Goal: Information Seeking & Learning: Learn about a topic

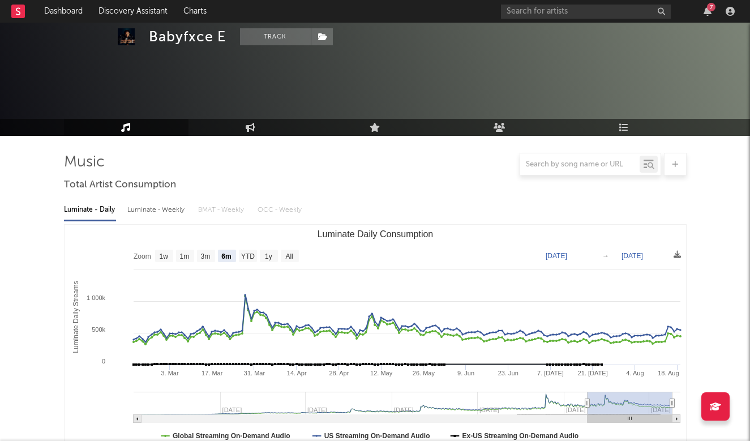
select select "6m"
select select "1w"
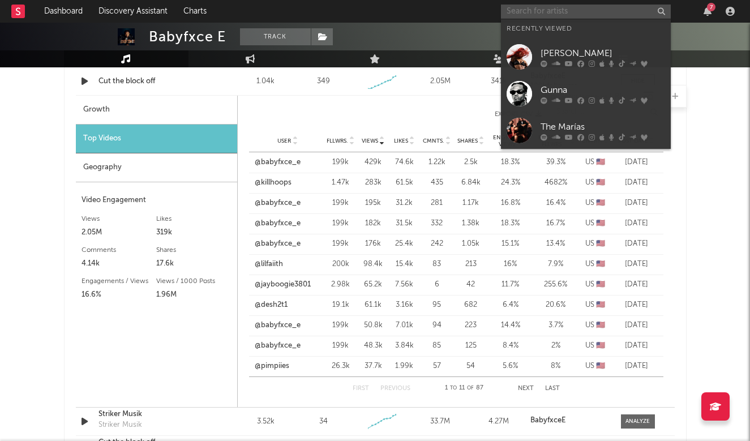
click at [596, 12] on input "text" at bounding box center [586, 12] width 170 height 14
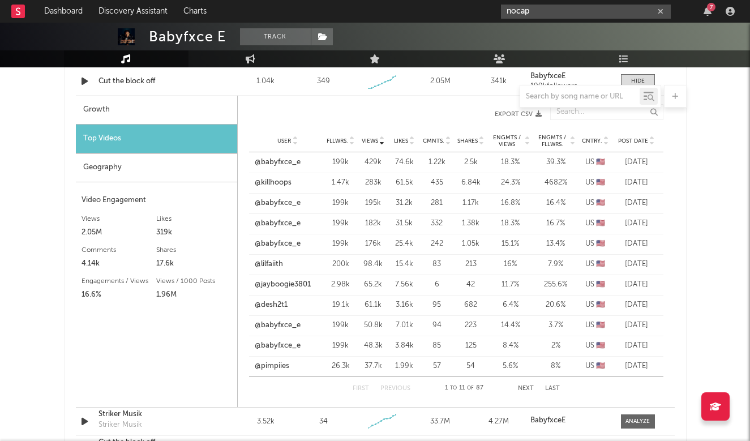
click at [590, 14] on input "nocap" at bounding box center [586, 12] width 170 height 14
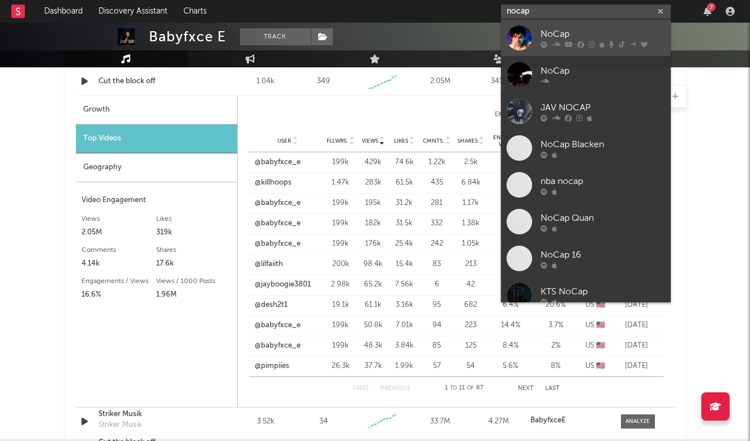
type input "nocap"
click at [581, 32] on div "NoCap" at bounding box center [603, 34] width 125 height 14
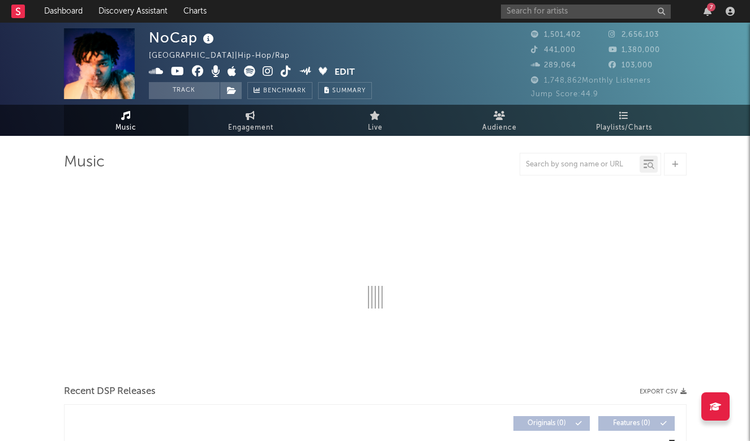
select select "6m"
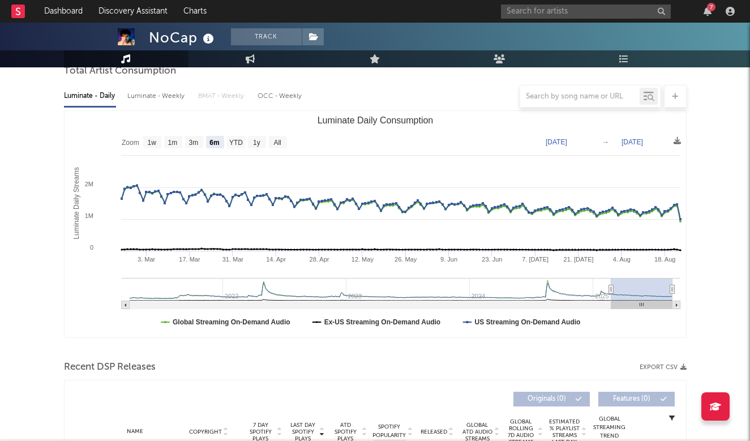
scroll to position [112, 0]
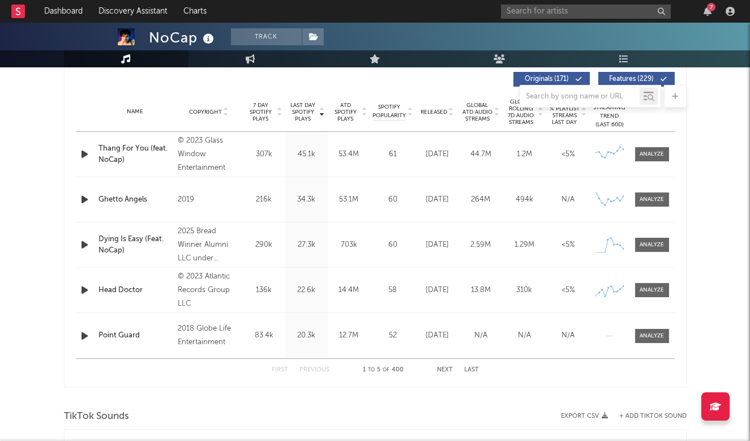
scroll to position [443, 0]
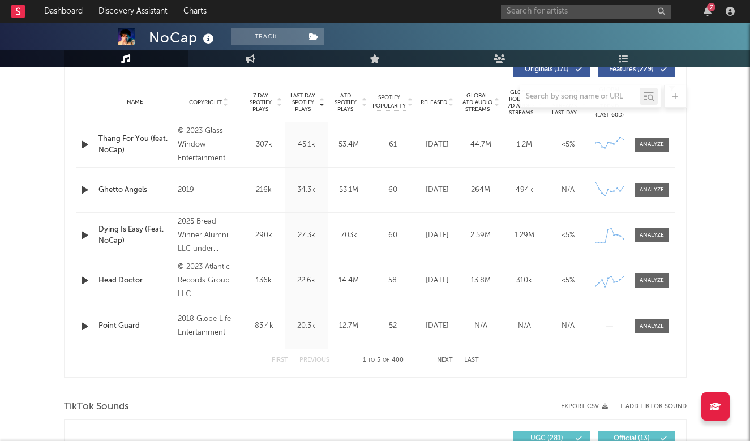
click at [443, 364] on div "First Previous 1 to 5 of 400 Next Last" at bounding box center [375, 360] width 207 height 22
click at [574, 103] on div at bounding box center [579, 96] width 119 height 14
click at [567, 97] on input "text" at bounding box center [579, 96] width 119 height 9
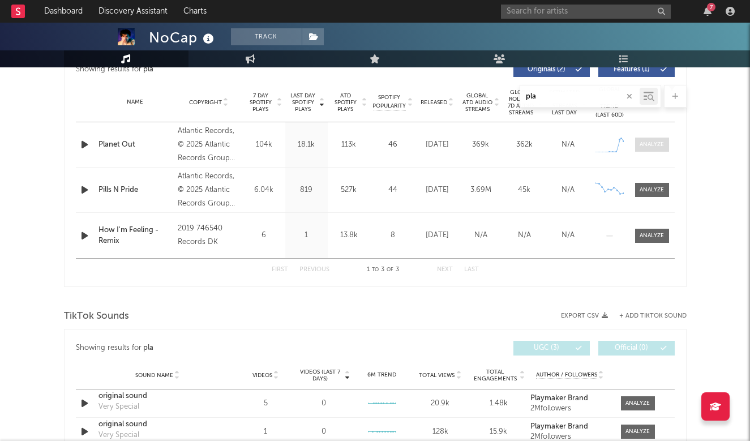
type input "pla"
click at [657, 147] on div at bounding box center [652, 144] width 24 height 8
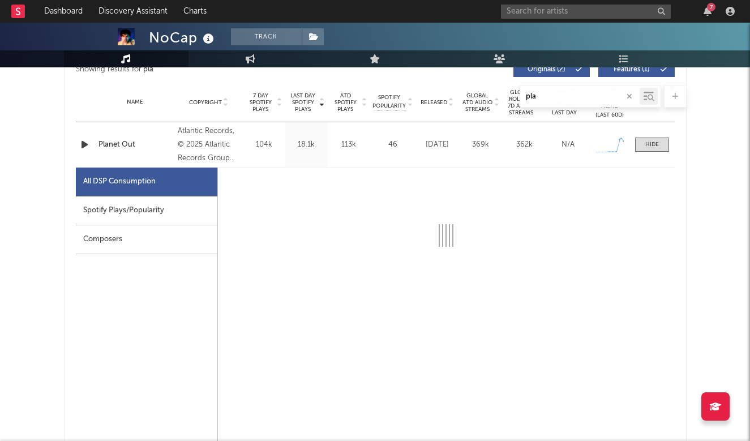
select select "1w"
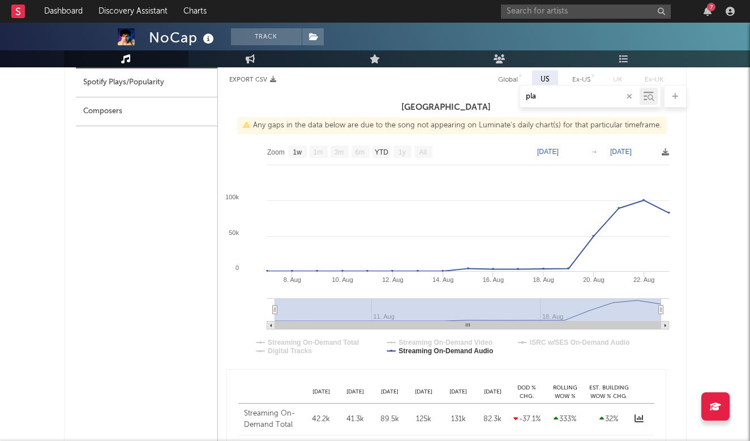
scroll to position [551, 0]
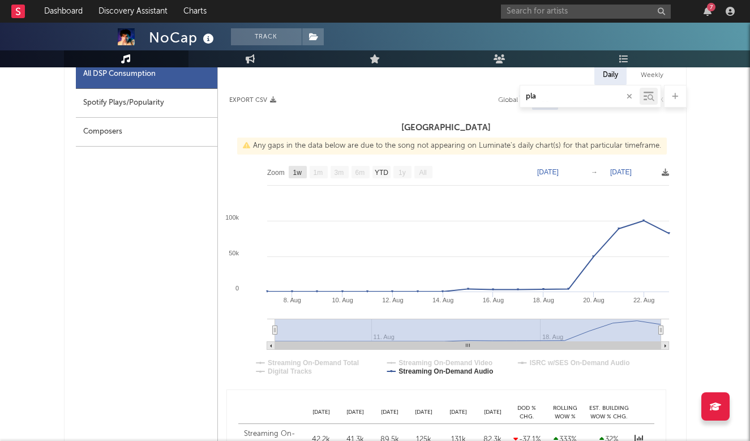
click at [301, 170] on text "1w" at bounding box center [297, 173] width 9 height 8
select select "1w"
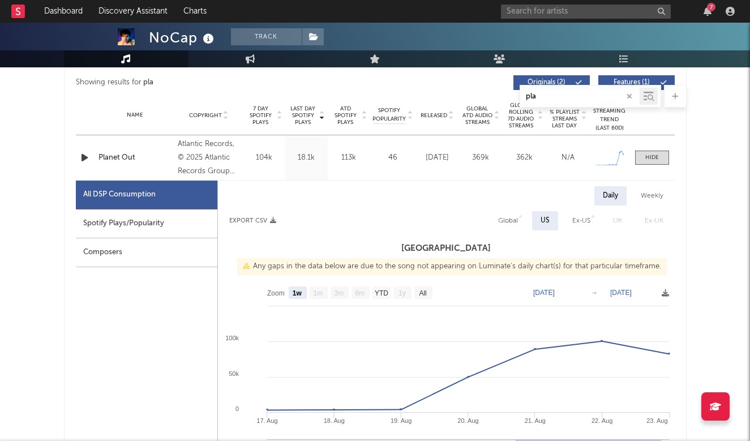
scroll to position [334, 0]
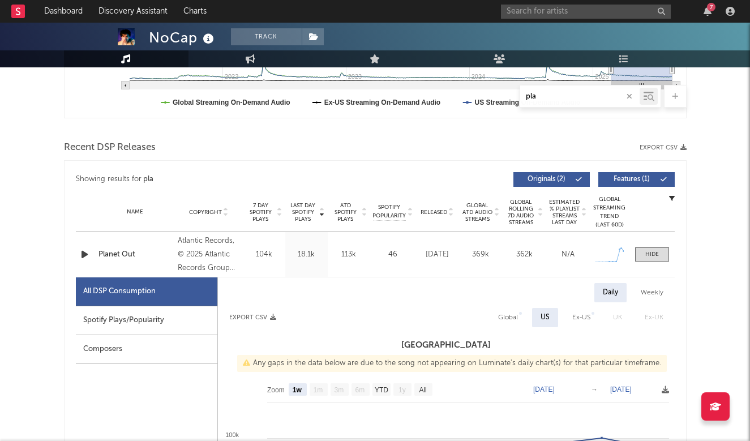
click at [21, 14] on rect at bounding box center [18, 12] width 14 height 14
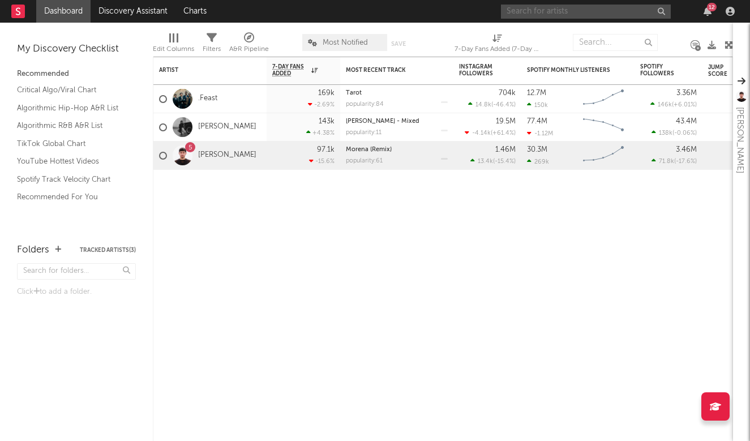
click at [549, 16] on input "text" at bounding box center [586, 12] width 170 height 14
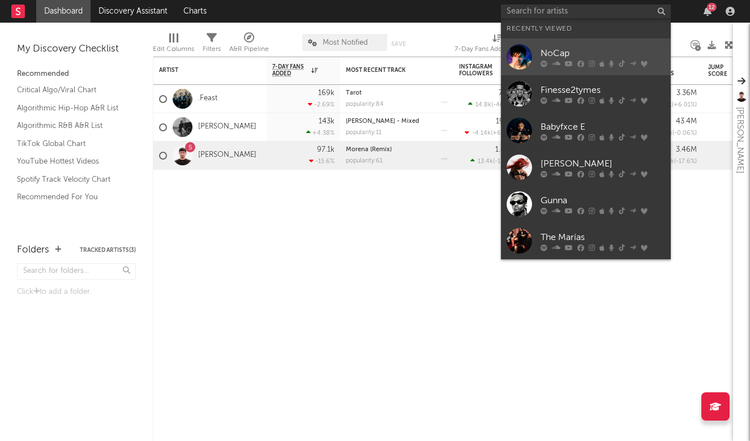
click at [563, 42] on link "NoCap" at bounding box center [586, 57] width 170 height 37
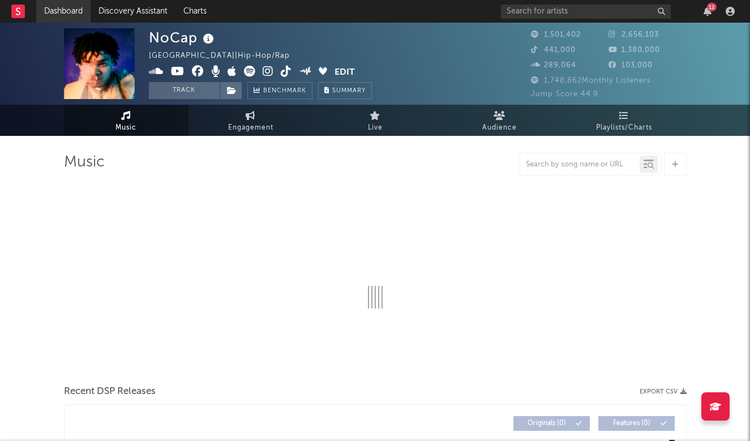
select select "6m"
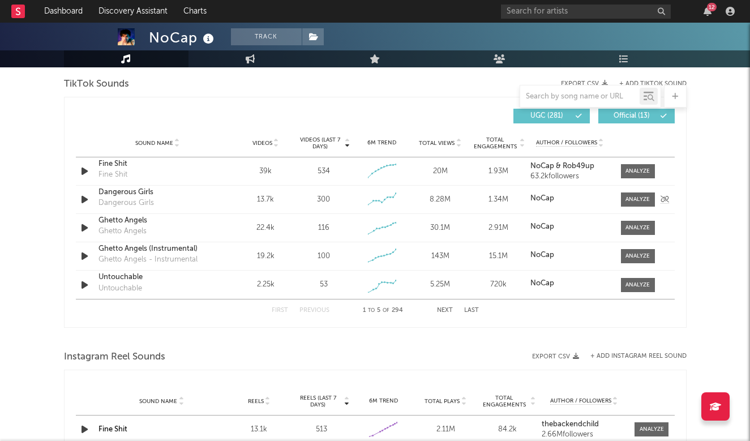
scroll to position [772, 0]
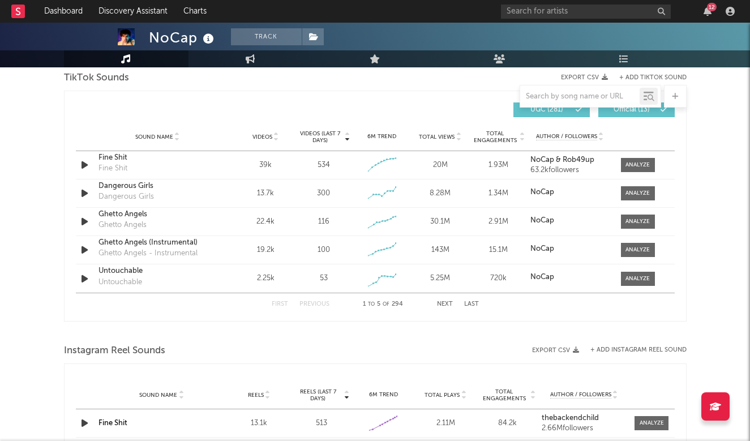
click at [449, 301] on button "Next" at bounding box center [445, 304] width 16 height 6
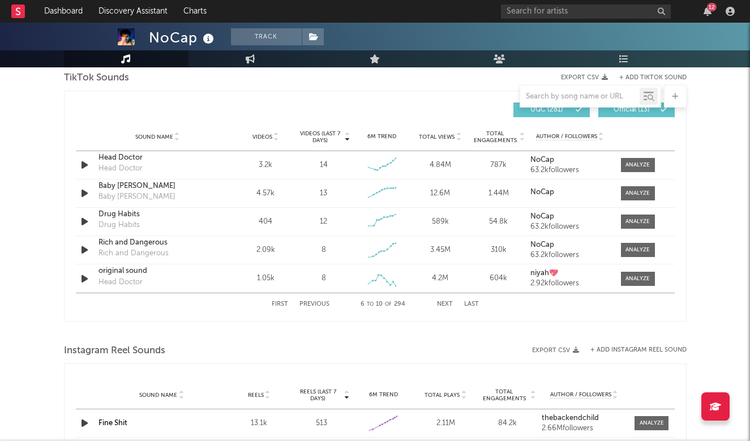
click at [449, 301] on button "Next" at bounding box center [445, 304] width 16 height 6
click at [442, 305] on button "Next" at bounding box center [445, 304] width 16 height 6
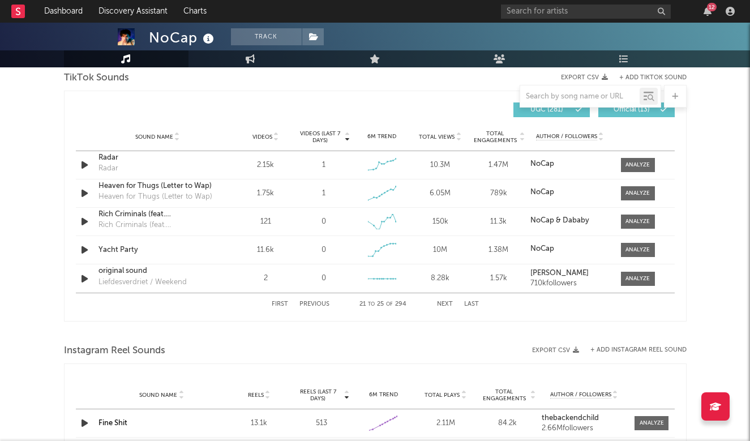
click at [287, 302] on button "First" at bounding box center [280, 304] width 16 height 6
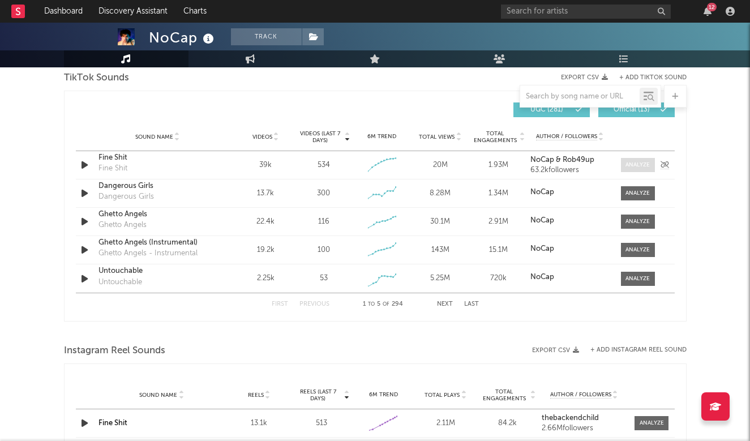
click at [640, 165] on div at bounding box center [638, 165] width 24 height 8
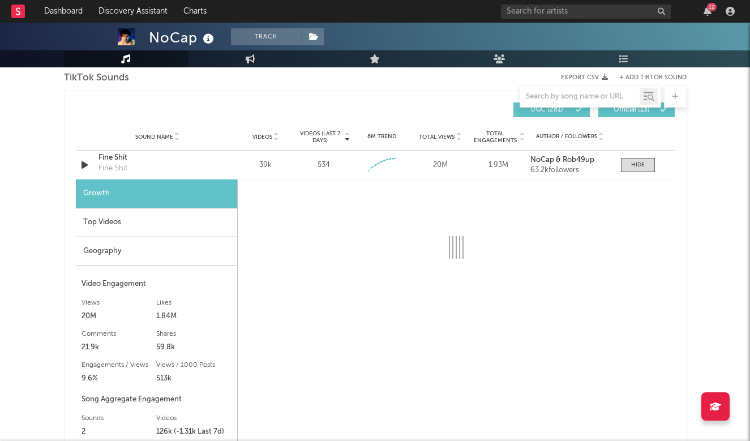
select select "1w"
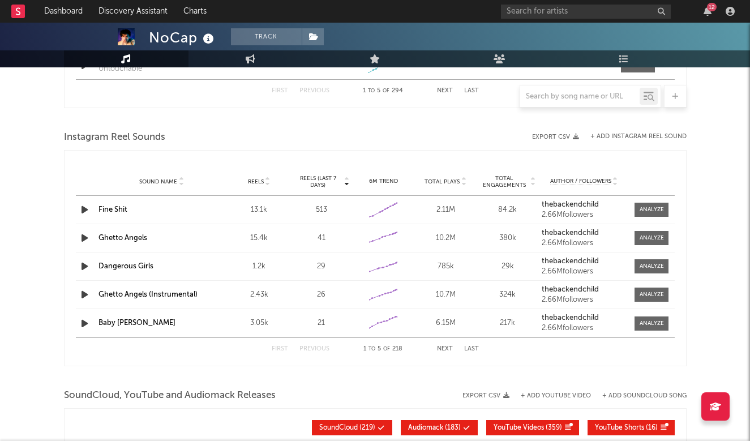
scroll to position [1298, 0]
click at [536, 14] on input "text" at bounding box center [586, 12] width 170 height 14
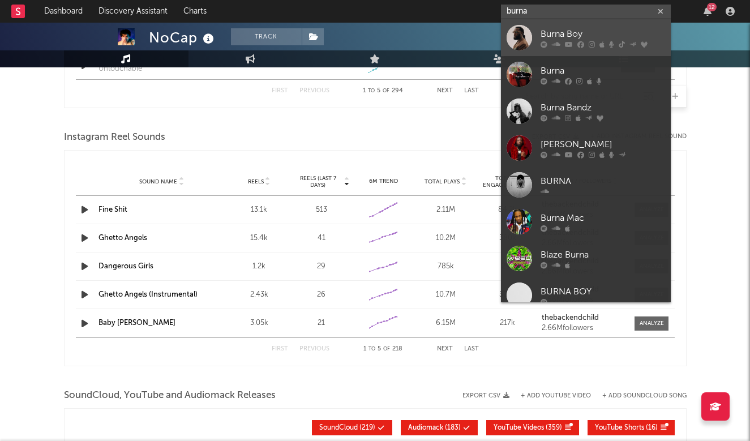
type input "burna"
click at [593, 31] on div "Burna Boy" at bounding box center [603, 34] width 125 height 14
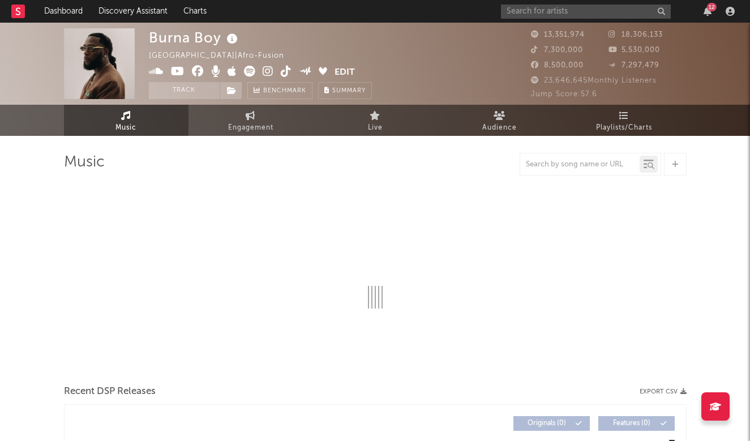
select select "6m"
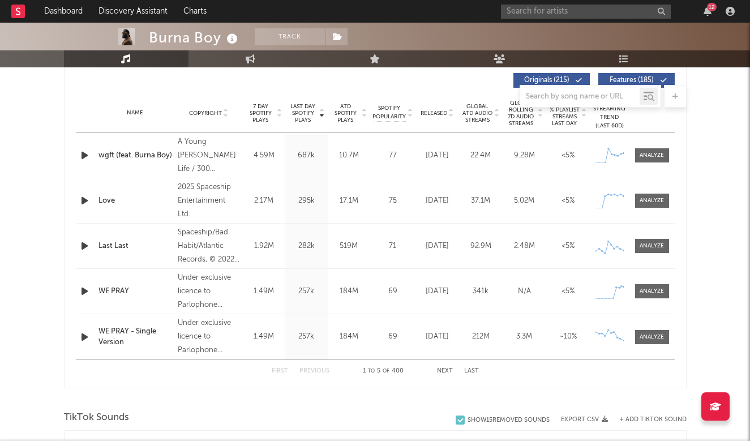
scroll to position [413, 0]
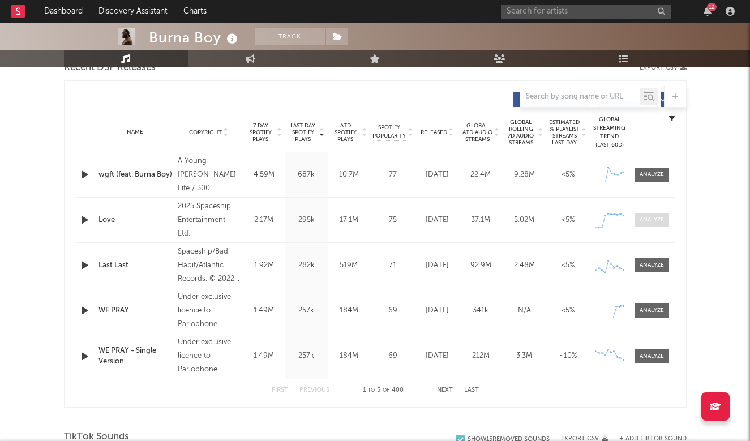
click at [654, 217] on div at bounding box center [652, 220] width 24 height 8
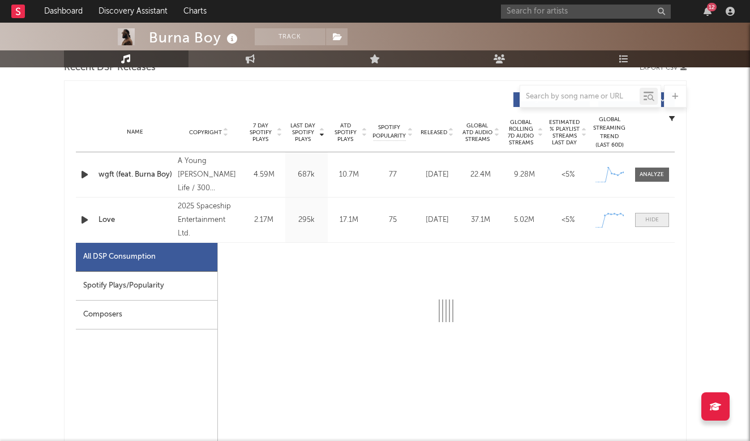
select select "1w"
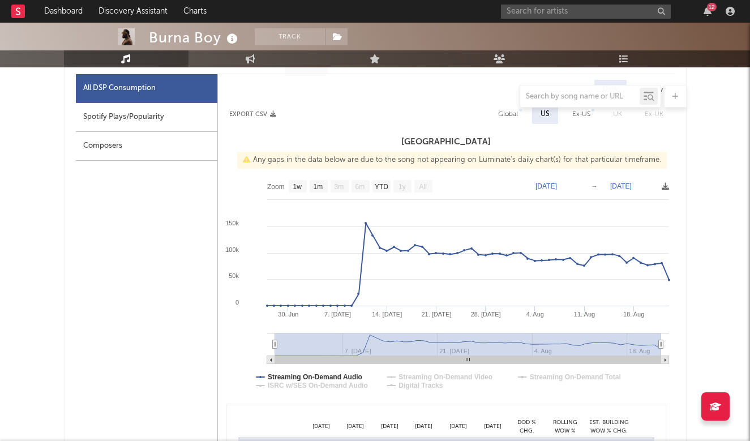
scroll to position [582, 0]
click at [298, 186] on text "1w" at bounding box center [297, 187] width 9 height 8
select select "1w"
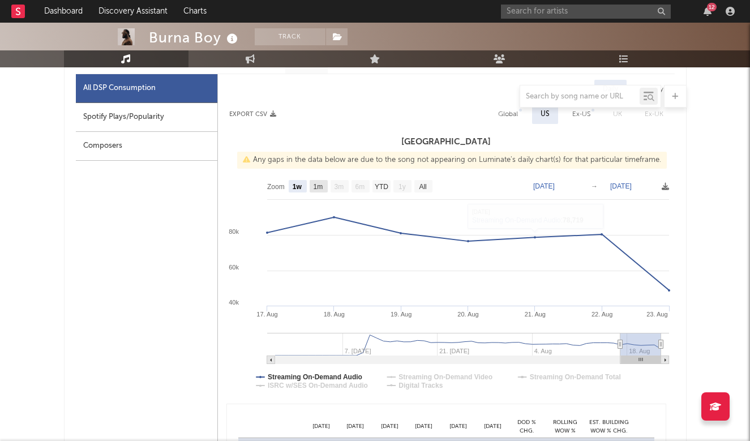
click at [317, 186] on text "1m" at bounding box center [318, 187] width 10 height 8
select select "1m"
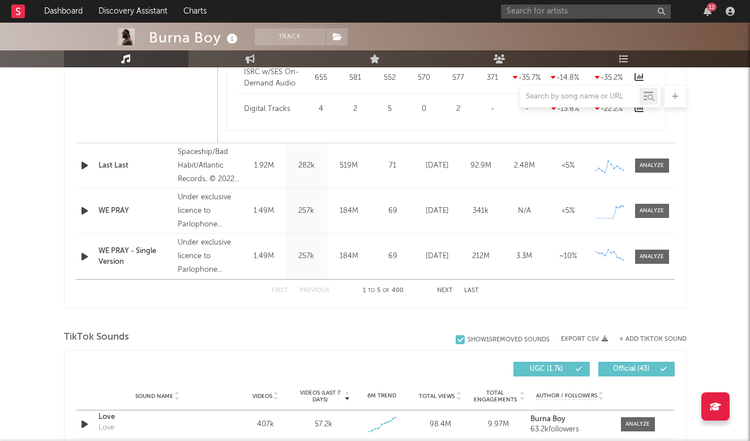
scroll to position [1052, 0]
click at [655, 163] on div at bounding box center [652, 165] width 24 height 8
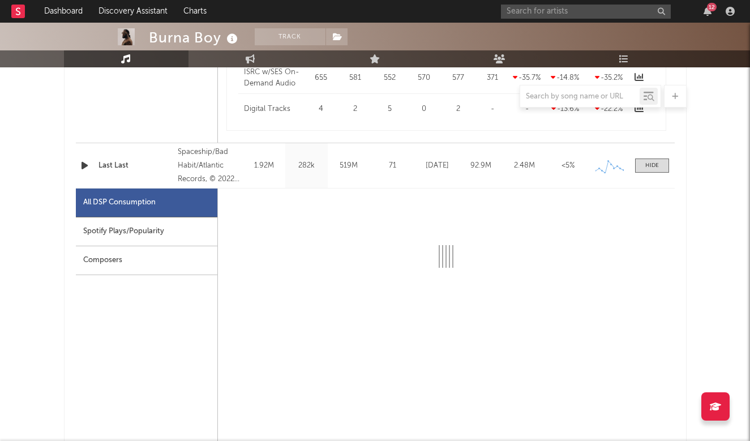
select select "6m"
